Goal: Task Accomplishment & Management: Complete application form

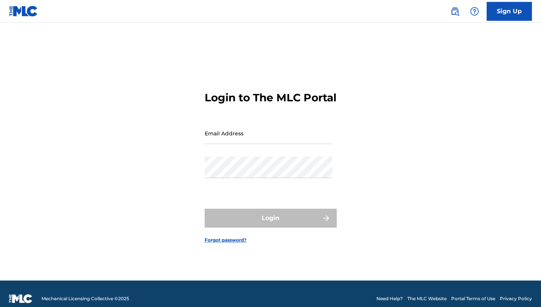
click at [243, 142] on input "Email Address" at bounding box center [269, 133] width 128 height 22
click at [233, 144] on input "Email Address" at bounding box center [269, 133] width 128 height 22
type input "[EMAIL_ADDRESS][DOMAIN_NAME]"
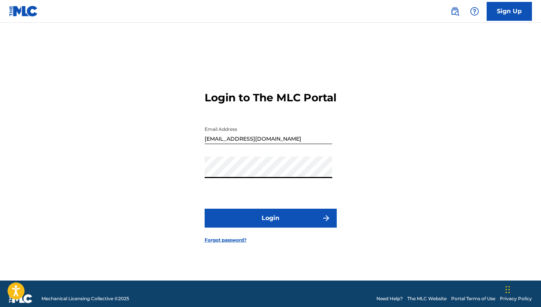
click at [267, 221] on button "Login" at bounding box center [271, 218] width 132 height 19
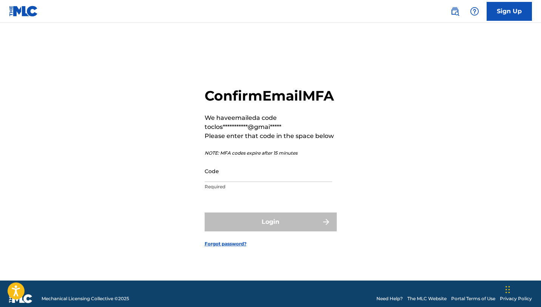
click at [258, 174] on input "Code" at bounding box center [269, 171] width 128 height 22
paste input "190795"
type input "190795"
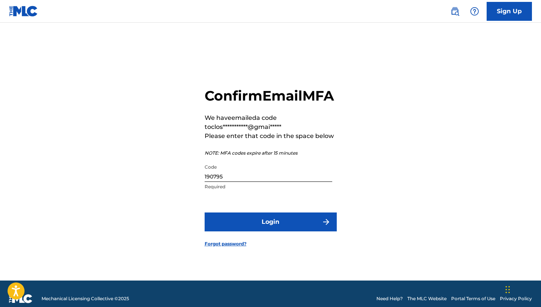
click at [260, 230] on button "Login" at bounding box center [271, 221] width 132 height 19
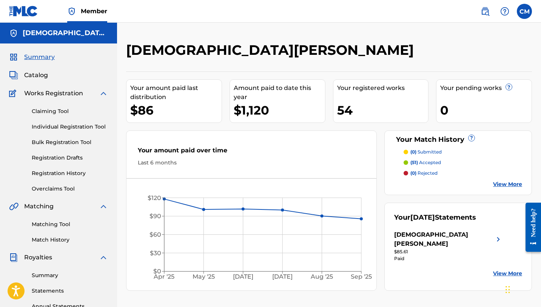
click at [66, 191] on link "Overclaims Tool" at bounding box center [70, 189] width 76 height 8
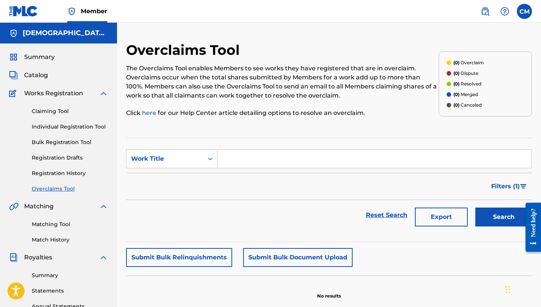
click at [62, 111] on link "Claiming Tool" at bounding box center [70, 111] width 76 height 8
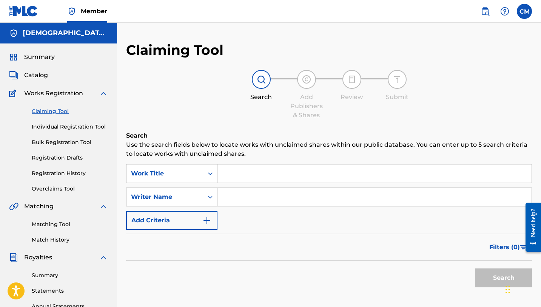
click at [259, 172] on input "Search Form" at bounding box center [375, 173] width 314 height 18
click at [244, 193] on input "Search Form" at bounding box center [375, 197] width 314 height 18
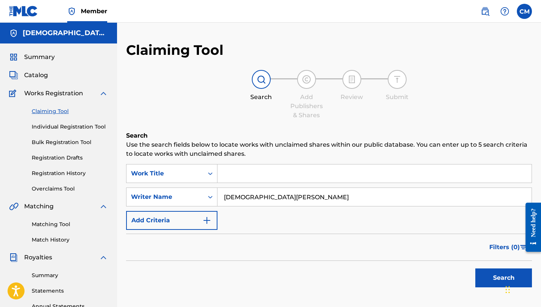
type input "[DEMOGRAPHIC_DATA][PERSON_NAME]"
click at [483, 284] on button "Search" at bounding box center [504, 277] width 57 height 19
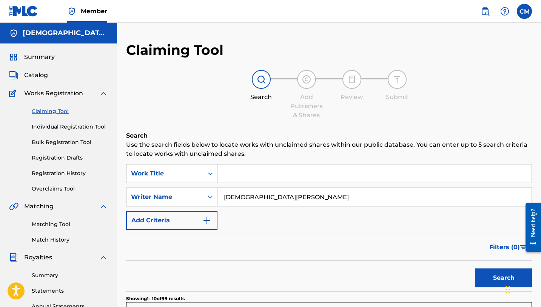
click at [255, 173] on input "Search Form" at bounding box center [375, 173] width 314 height 18
click at [206, 212] on button "Add Criteria" at bounding box center [171, 220] width 91 height 19
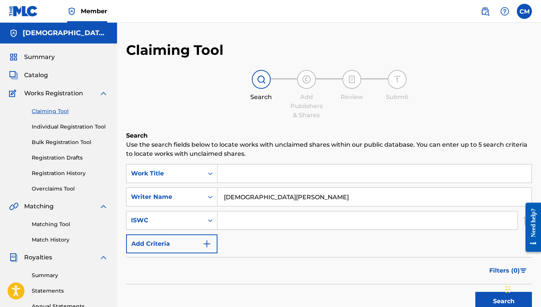
click at [220, 215] on input "Search Form" at bounding box center [368, 220] width 300 height 18
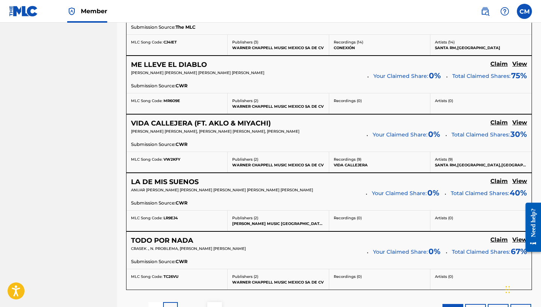
scroll to position [719, 0]
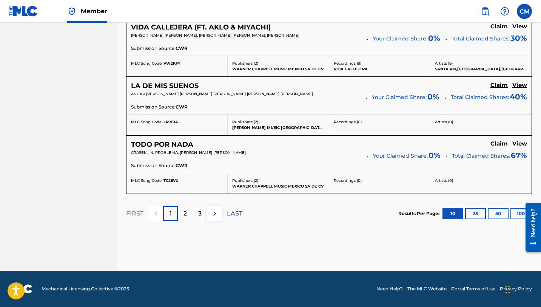
click at [231, 209] on p "LAST" at bounding box center [234, 213] width 15 height 9
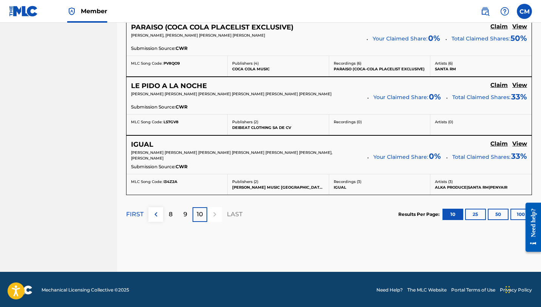
scroll to position [659, 0]
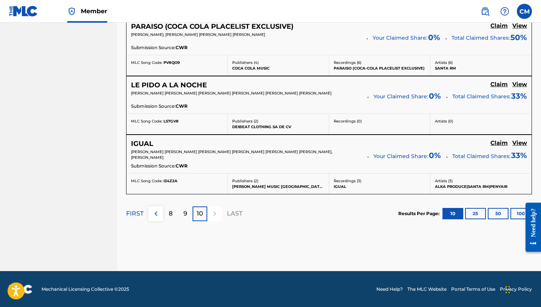
click at [520, 211] on button "100" at bounding box center [521, 213] width 21 height 11
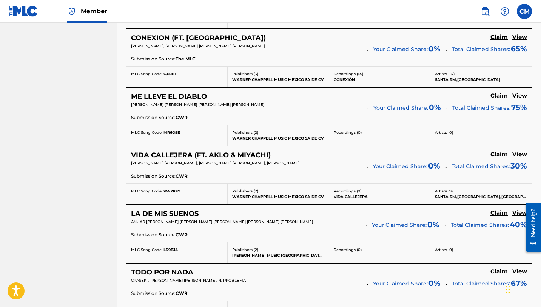
scroll to position [0, 0]
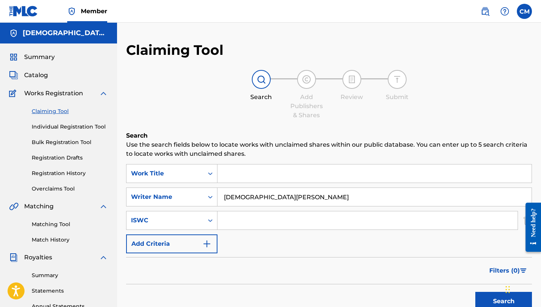
click at [41, 74] on span "Catalog" at bounding box center [36, 75] width 24 height 9
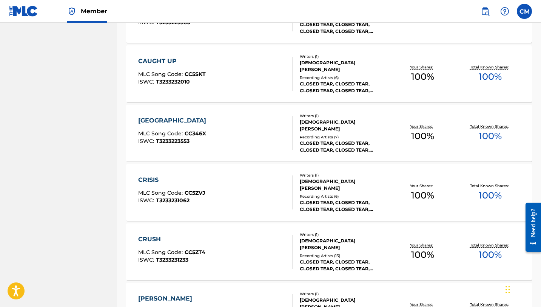
scroll to position [558, 0]
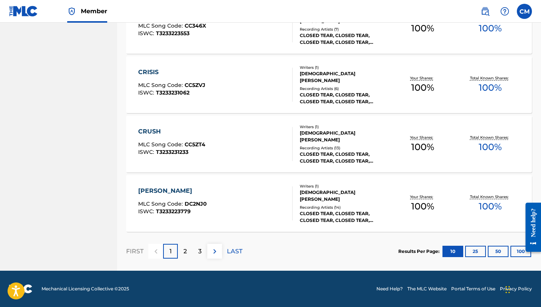
click at [517, 252] on button "100" at bounding box center [521, 251] width 21 height 11
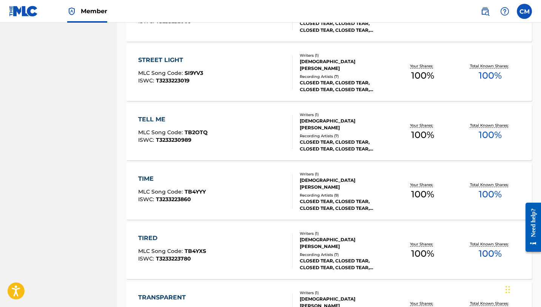
scroll to position [2795, 0]
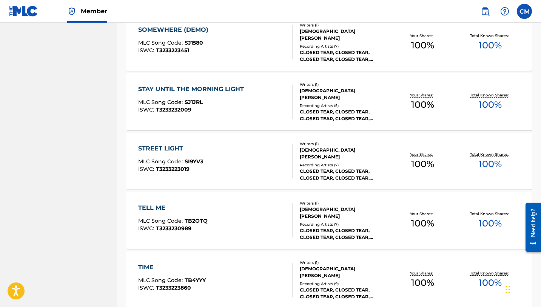
click at [317, 49] on div "CLOSED TEAR, CLOSED TEAR, CLOSED TEAR, CLOSED TEAR, CLOSED TEAR" at bounding box center [344, 56] width 89 height 14
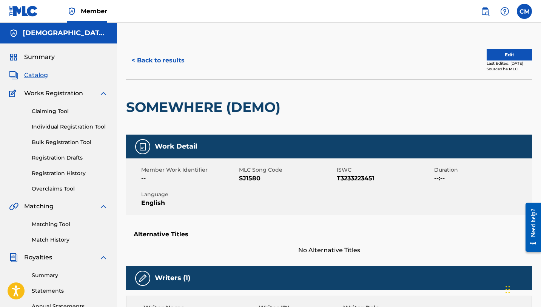
click at [48, 222] on link "Matching Tool" at bounding box center [70, 224] width 76 height 8
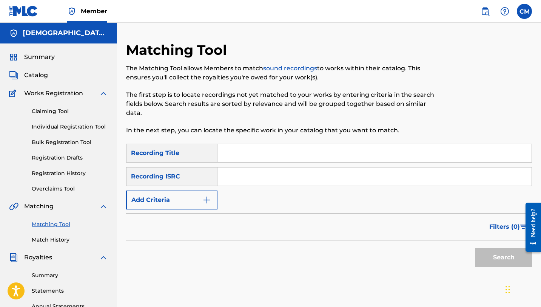
click at [267, 152] on input "Search Form" at bounding box center [375, 153] width 314 height 18
type input "s"
type input "slow death"
click at [238, 172] on input "Search Form" at bounding box center [375, 176] width 314 height 18
click at [230, 176] on input "Search Form" at bounding box center [375, 176] width 314 height 18
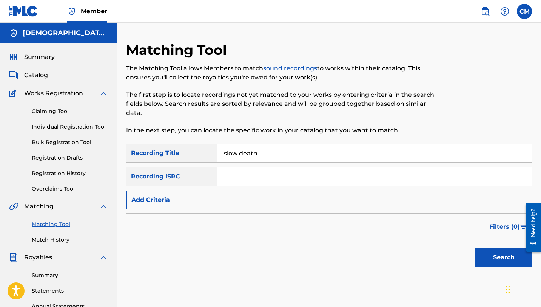
paste input "QZNWV2452678"
type input "QZNWV2452678"
click at [476, 248] on button "Search" at bounding box center [504, 257] width 57 height 19
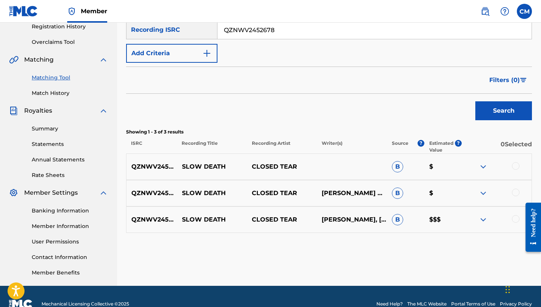
scroll to position [162, 0]
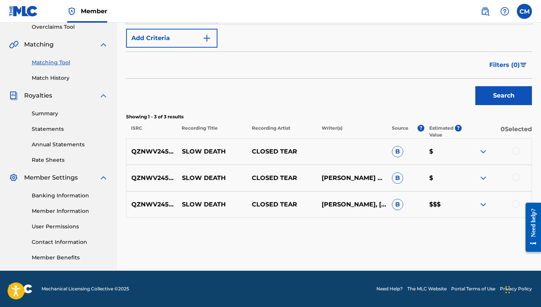
click at [479, 204] on img at bounding box center [483, 204] width 9 height 9
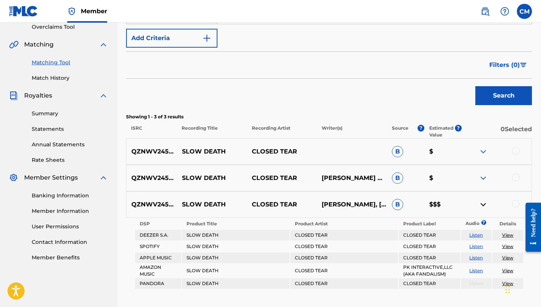
click at [459, 127] on span "?" at bounding box center [458, 128] width 7 height 7
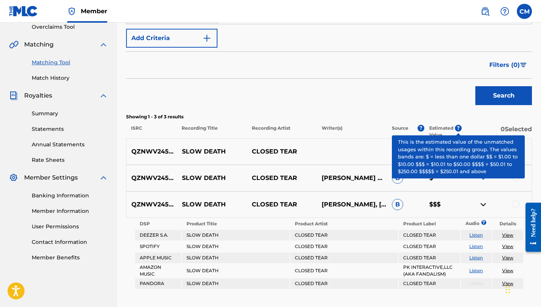
click at [459, 127] on span "?" at bounding box center [458, 128] width 7 height 7
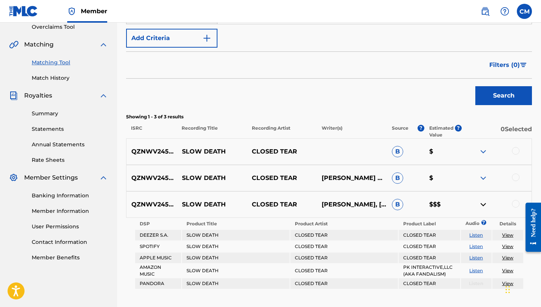
click at [489, 205] on div at bounding box center [497, 204] width 70 height 9
click at [484, 205] on img at bounding box center [483, 204] width 9 height 9
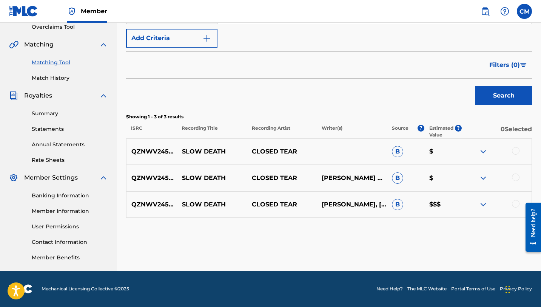
click at [516, 151] on div at bounding box center [516, 151] width 8 height 8
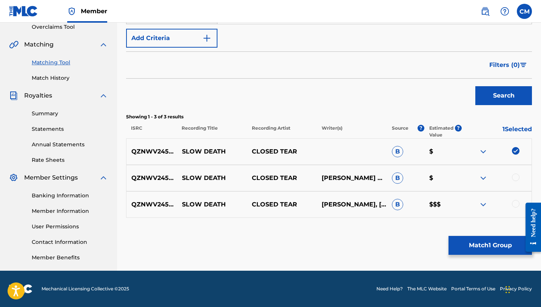
click at [516, 176] on div at bounding box center [516, 177] width 8 height 8
click at [516, 201] on div at bounding box center [516, 204] width 8 height 8
click at [464, 246] on button "Match 3 Groups" at bounding box center [490, 245] width 83 height 19
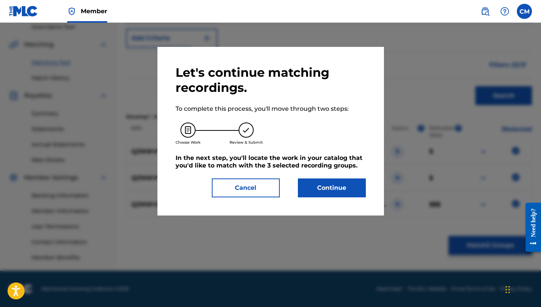
click at [234, 190] on button "Cancel" at bounding box center [246, 187] width 68 height 19
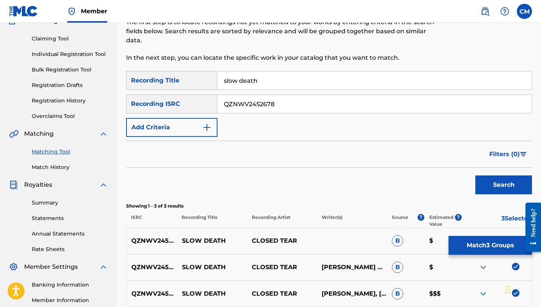
scroll to position [0, 0]
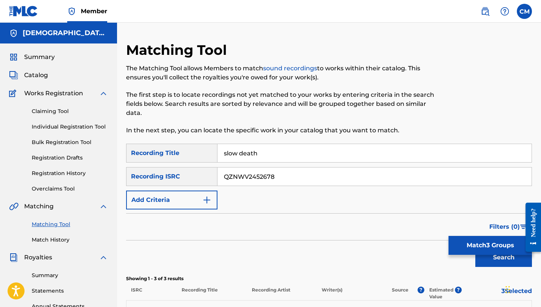
click at [71, 124] on link "Individual Registration Tool" at bounding box center [70, 127] width 76 height 8
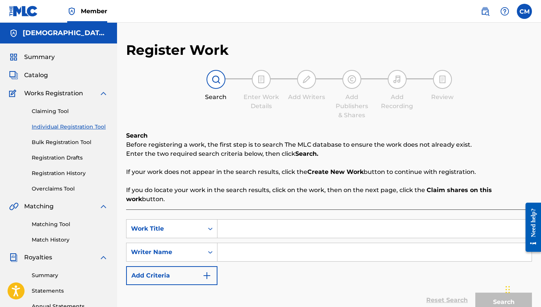
click at [230, 220] on input "Search Form" at bounding box center [375, 229] width 314 height 18
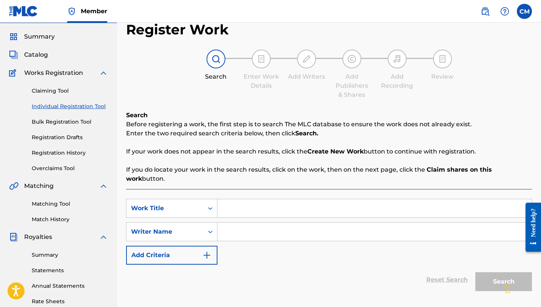
scroll to position [22, 0]
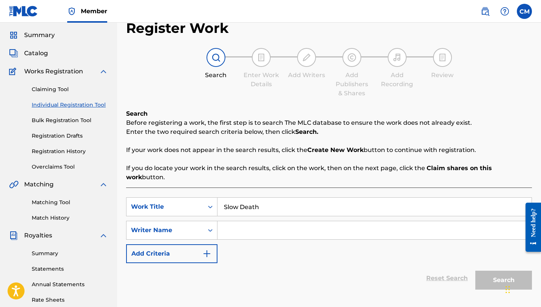
type input "Slow Death"
click at [224, 230] on input "Search Form" at bounding box center [375, 230] width 314 height 18
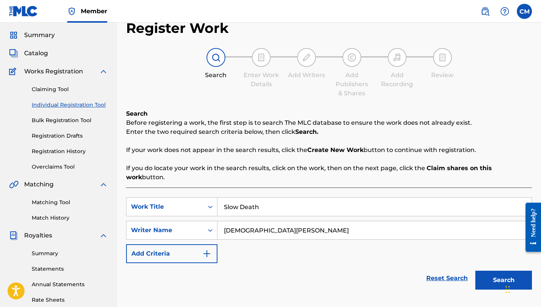
type input "[DEMOGRAPHIC_DATA][PERSON_NAME]"
click at [476, 271] on button "Search" at bounding box center [504, 280] width 57 height 19
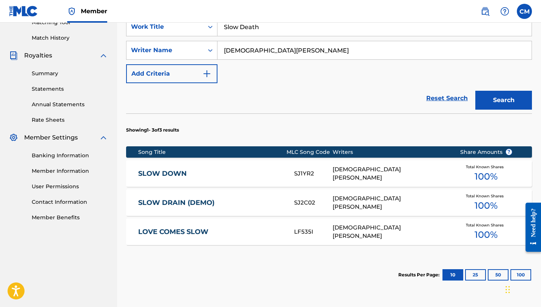
scroll to position [203, 0]
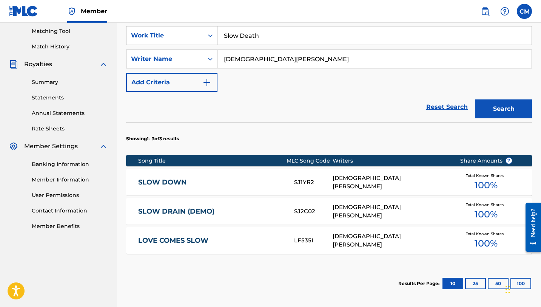
click at [503, 99] on button "Search" at bounding box center [504, 108] width 57 height 19
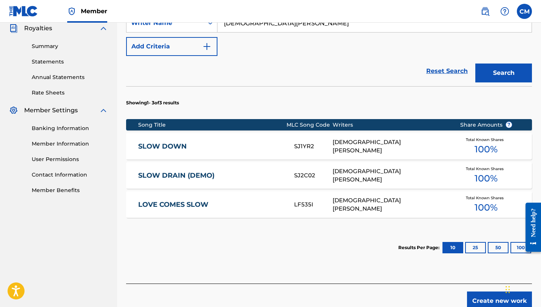
scroll to position [260, 0]
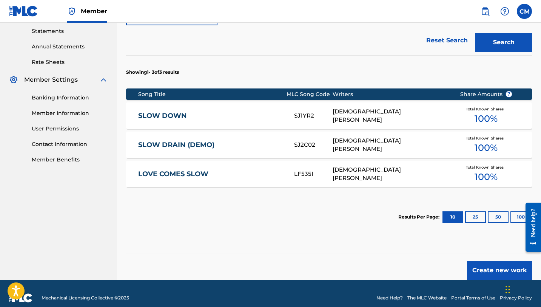
click at [475, 270] on button "Create new work" at bounding box center [499, 270] width 65 height 19
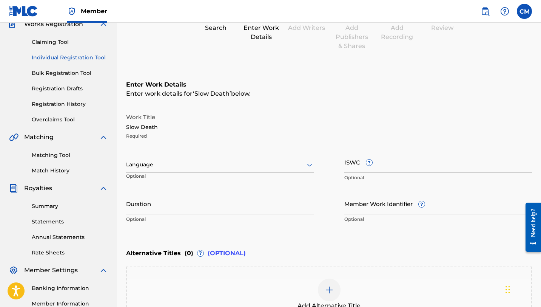
scroll to position [68, 0]
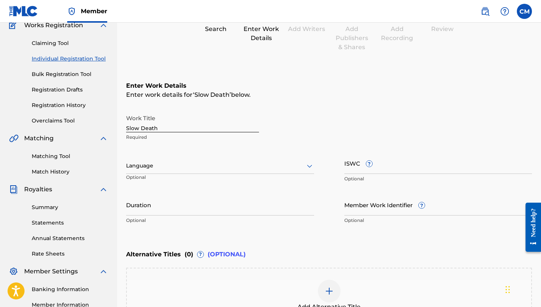
click at [142, 164] on div at bounding box center [220, 165] width 188 height 9
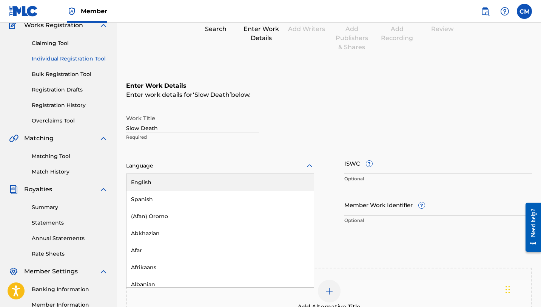
click at [144, 182] on div "English" at bounding box center [220, 182] width 187 height 17
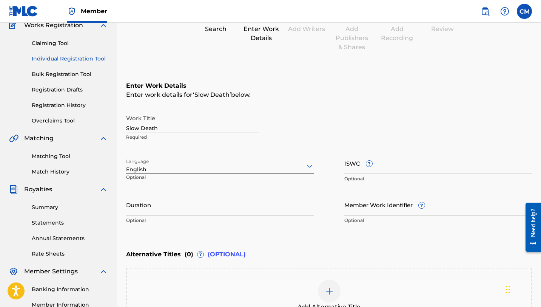
click at [356, 160] on input "ISWC ?" at bounding box center [439, 163] width 188 height 22
paste input "QZNWV2452678"
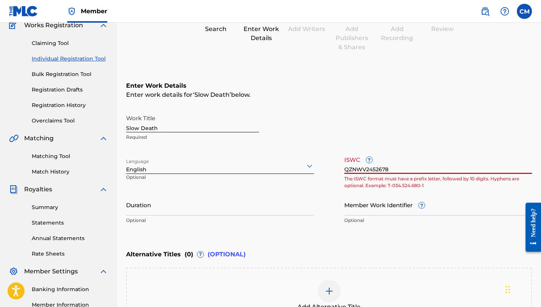
click at [433, 150] on div "Work Title Slow Death Required Language English Optional ISWC ? QZNWV2452678 Th…" at bounding box center [329, 169] width 406 height 117
click at [423, 160] on input "QZNWV2452678" at bounding box center [439, 163] width 188 height 22
click at [393, 169] on input "QZNWV2452678" at bounding box center [439, 163] width 188 height 22
type input "QZNWV2452678"
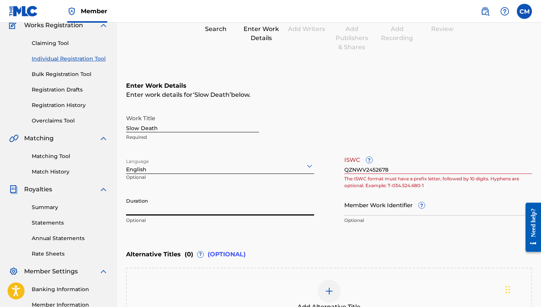
click at [303, 197] on input "Duration" at bounding box center [220, 205] width 188 height 22
click at [277, 205] on input "Duration" at bounding box center [220, 205] width 188 height 22
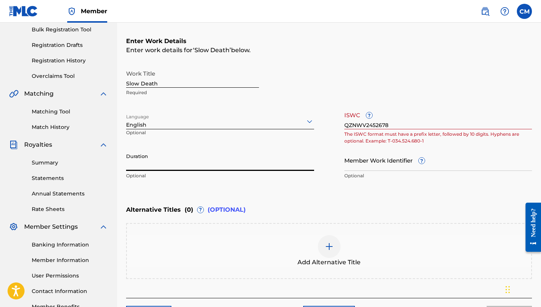
scroll to position [134, 0]
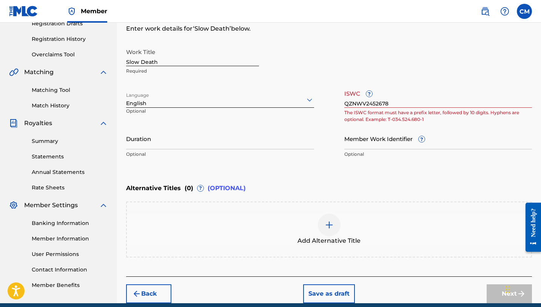
click at [368, 149] on div "Member Work Identifier ? Optional" at bounding box center [439, 145] width 188 height 34
click at [384, 143] on input "Member Work Identifier ?" at bounding box center [439, 139] width 188 height 22
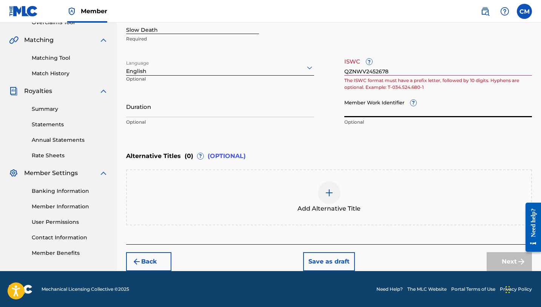
scroll to position [0, 0]
